Goal: Find specific page/section: Find specific page/section

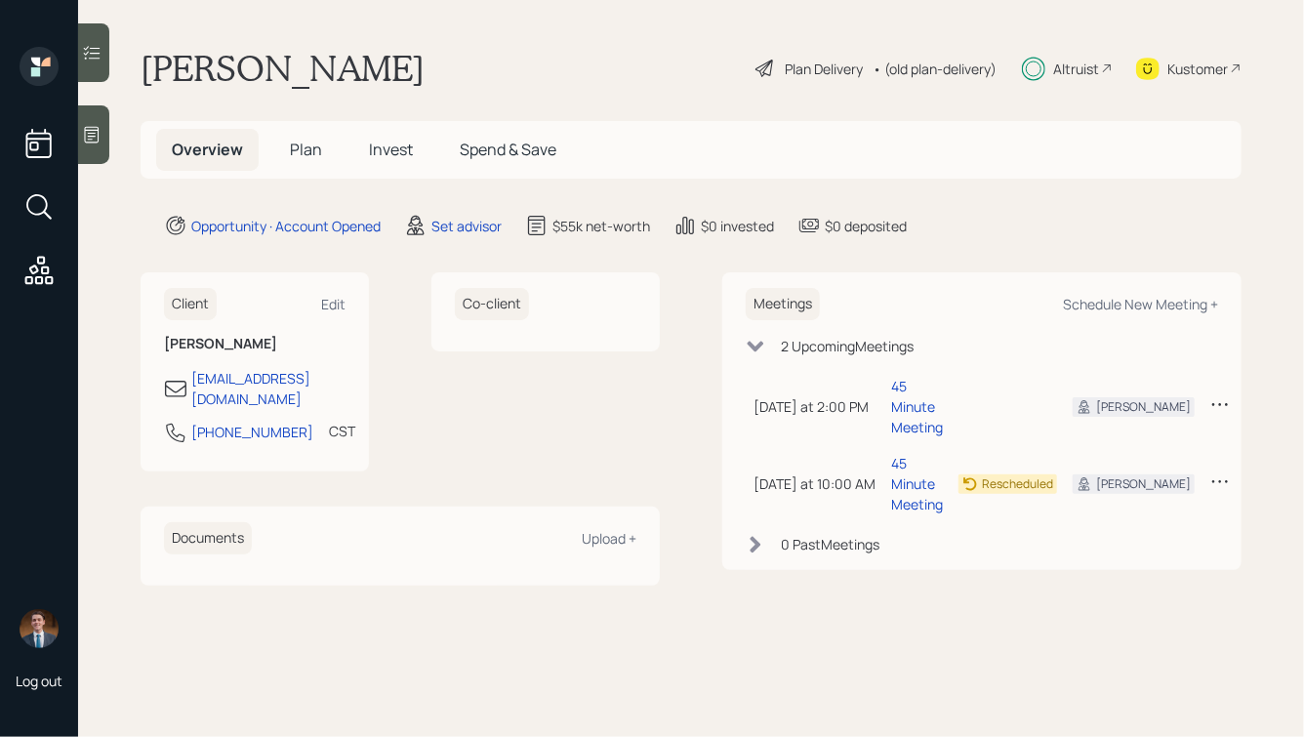
click at [288, 151] on h5 "Plan" at bounding box center [305, 150] width 63 height 42
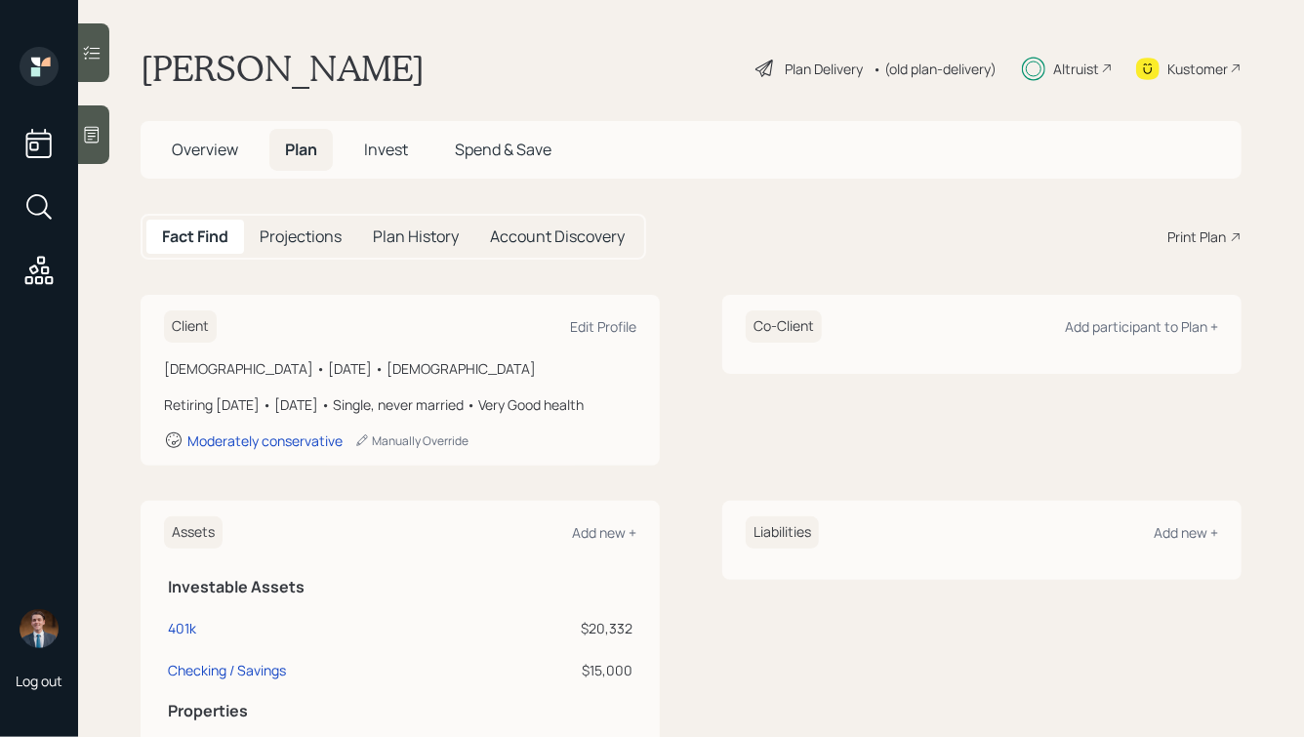
drag, startPoint x: 221, startPoint y: 419, endPoint x: 170, endPoint y: 381, distance: 63.4
click at [170, 381] on div "[DEMOGRAPHIC_DATA] • [DATE] • [DEMOGRAPHIC_DATA] Retiring [DATE] • [DATE] • Sin…" at bounding box center [400, 404] width 472 height 92
drag, startPoint x: 492, startPoint y: 468, endPoint x: 336, endPoint y: 416, distance: 164.8
click at [337, 416] on div "[DEMOGRAPHIC_DATA] • [DATE] • [DEMOGRAPHIC_DATA] Retiring [DATE] • [DATE] • Sin…" at bounding box center [400, 404] width 472 height 92
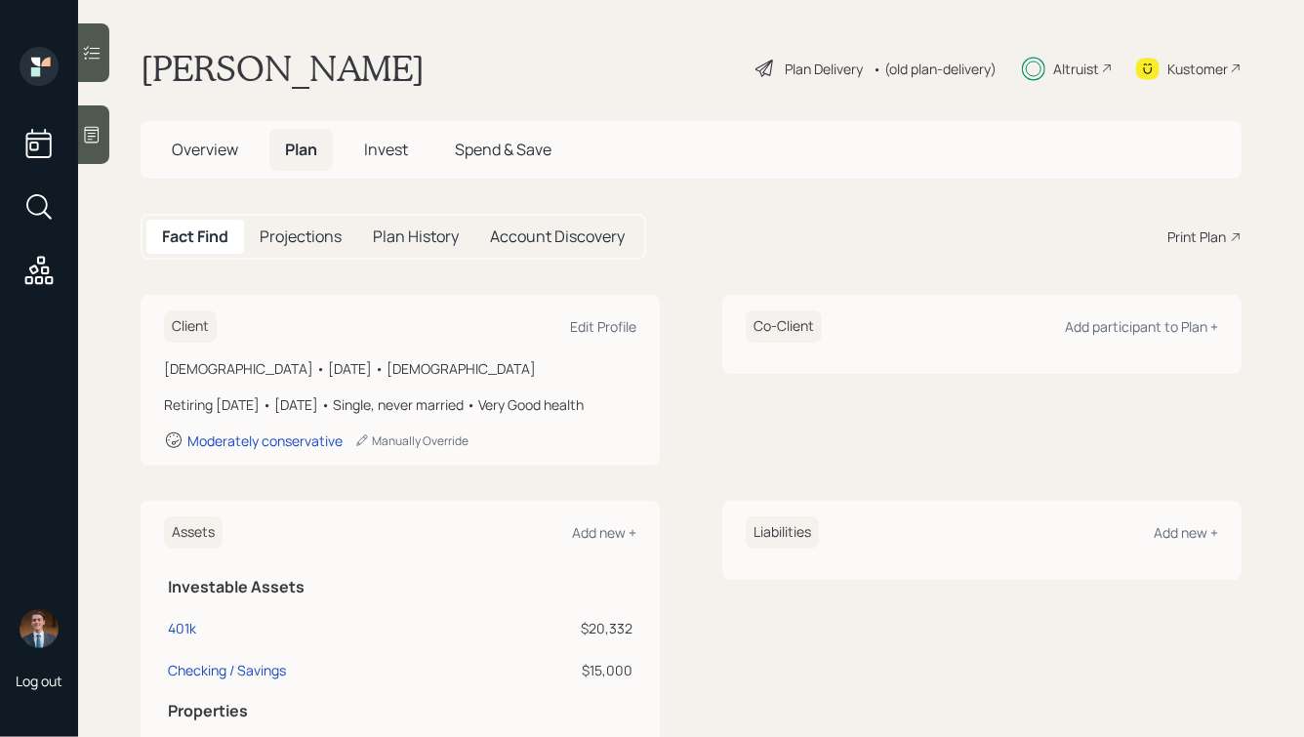
click at [336, 415] on div "Retiring [DATE] • [DATE] • Single, never married • Very Good health" at bounding box center [400, 404] width 472 height 20
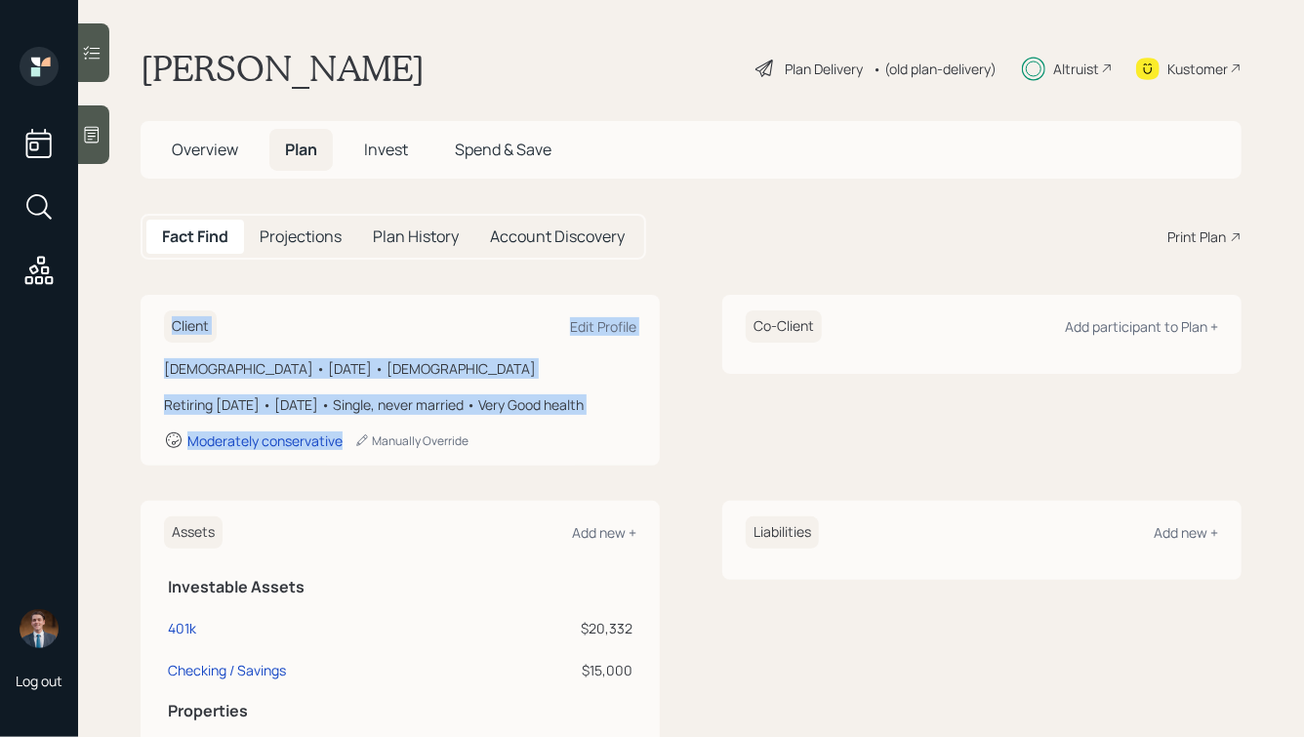
drag, startPoint x: 531, startPoint y: 465, endPoint x: 252, endPoint y: 300, distance: 324.6
click at [252, 300] on div "Client Edit Profile [DEMOGRAPHIC_DATA] • [DATE] • [DEMOGRAPHIC_DATA] Retiring […" at bounding box center [400, 380] width 519 height 171
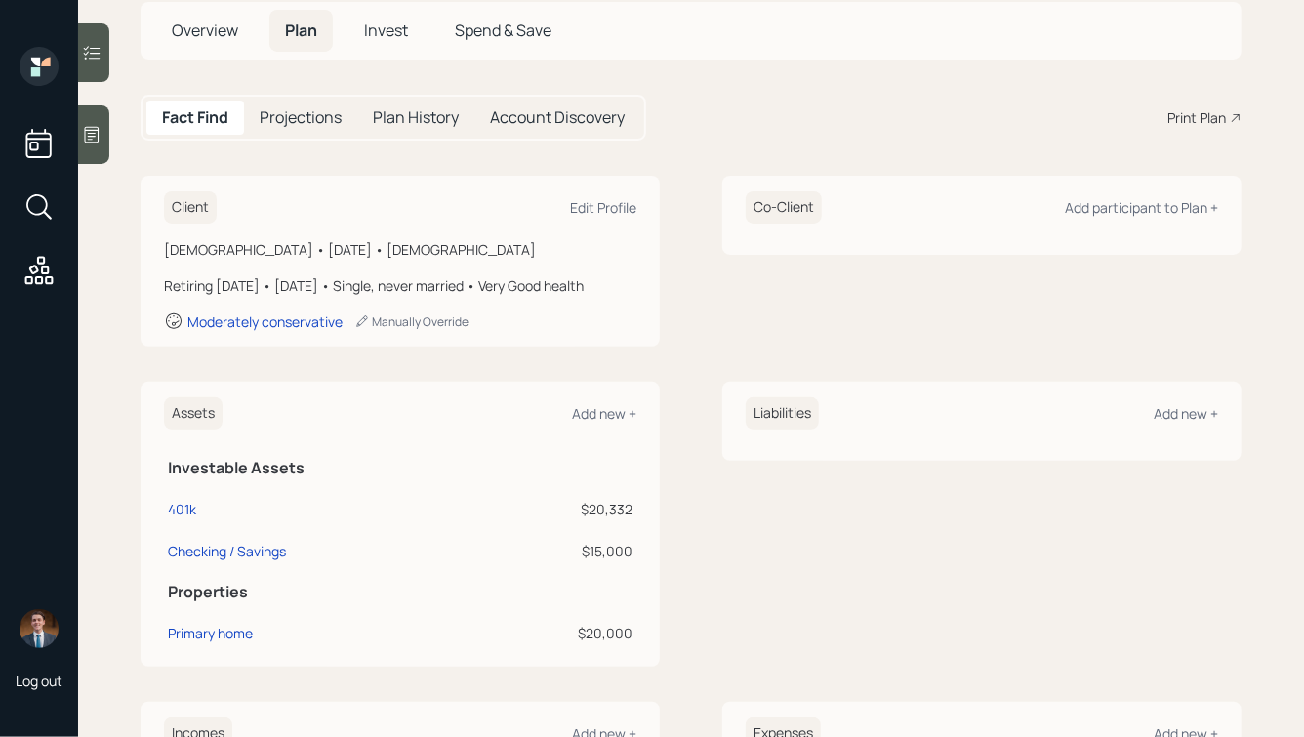
scroll to position [127, 0]
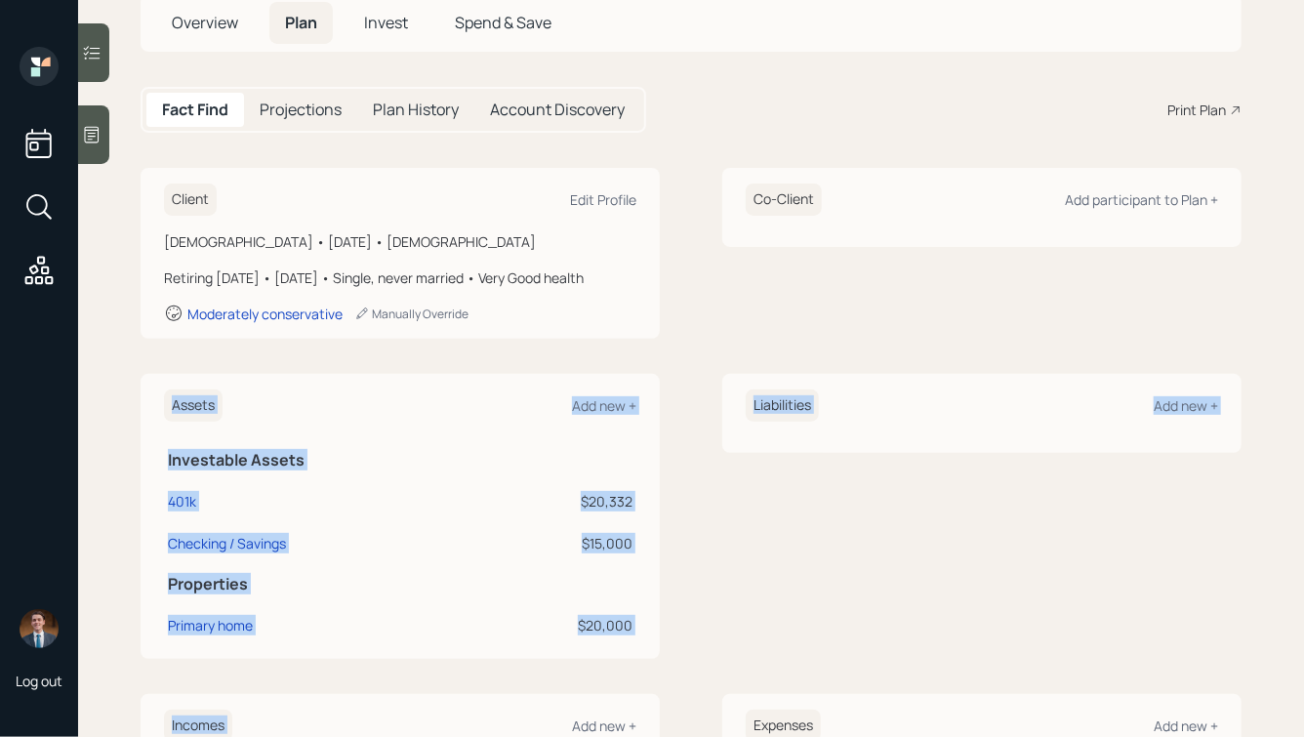
drag, startPoint x: 163, startPoint y: 403, endPoint x: 535, endPoint y: 718, distance: 487.4
click at [535, 718] on div "Client Edit Profile [DEMOGRAPHIC_DATA] • [DATE] • [DEMOGRAPHIC_DATA] Retiring […" at bounding box center [691, 645] width 1101 height 954
click at [611, 659] on div "Assets Add new + Investable Assets 401k $20,332 Checking / Savings $15,000 Prop…" at bounding box center [400, 516] width 519 height 285
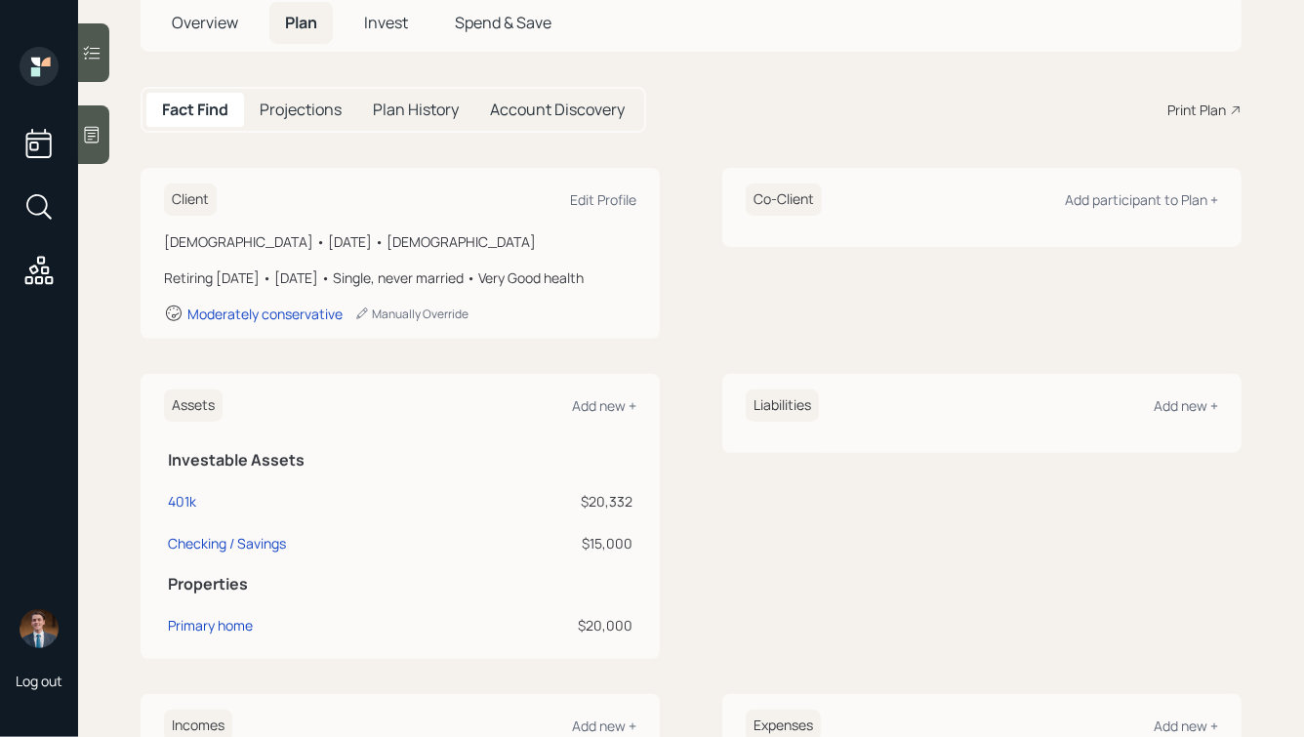
scroll to position [0, 0]
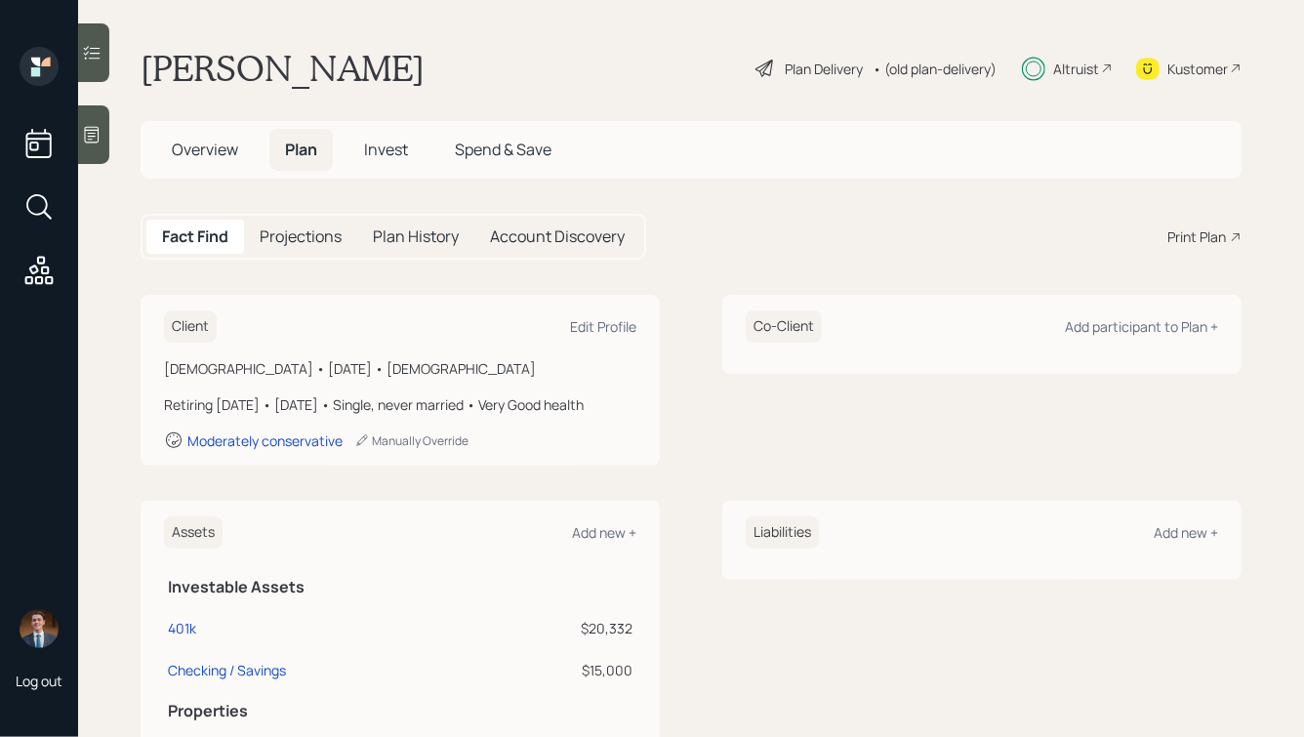
click at [218, 157] on span "Overview" at bounding box center [205, 149] width 66 height 21
